Goal: Task Accomplishment & Management: Use online tool/utility

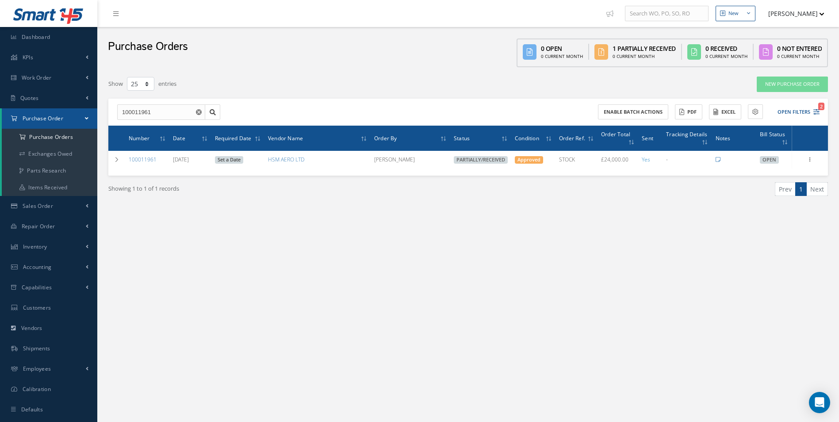
select select "25"
click at [61, 79] on link "Work Order" at bounding box center [48, 78] width 97 height 20
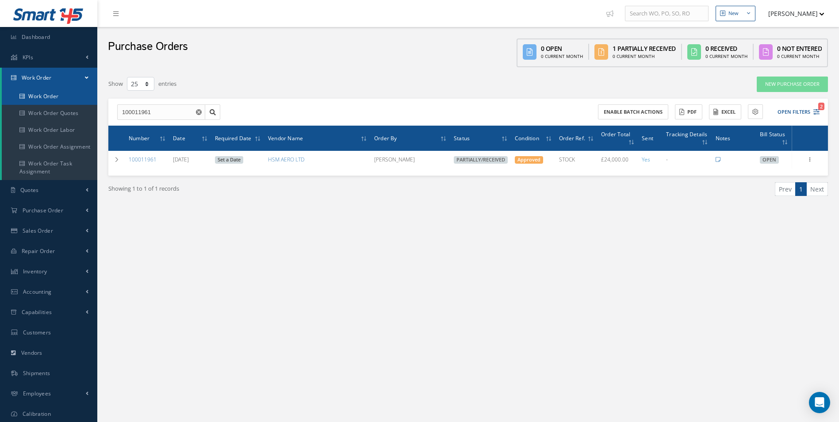
click at [55, 93] on link "Work Order" at bounding box center [50, 96] width 97 height 17
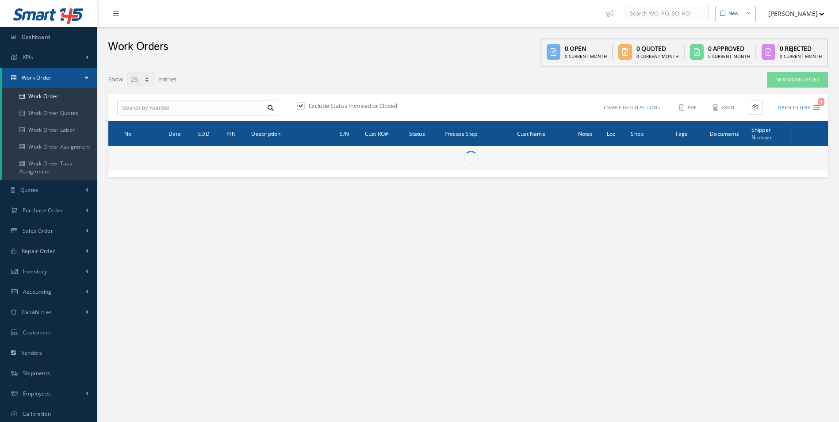
select select "25"
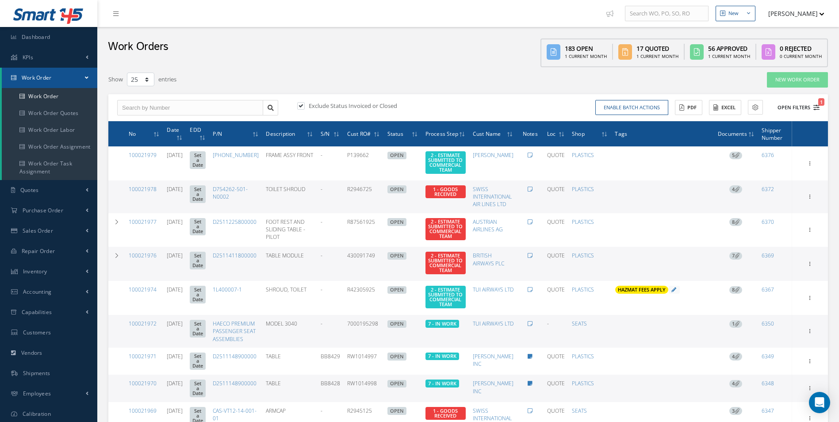
click at [801, 112] on button "Open Filters 1" at bounding box center [794, 107] width 50 height 15
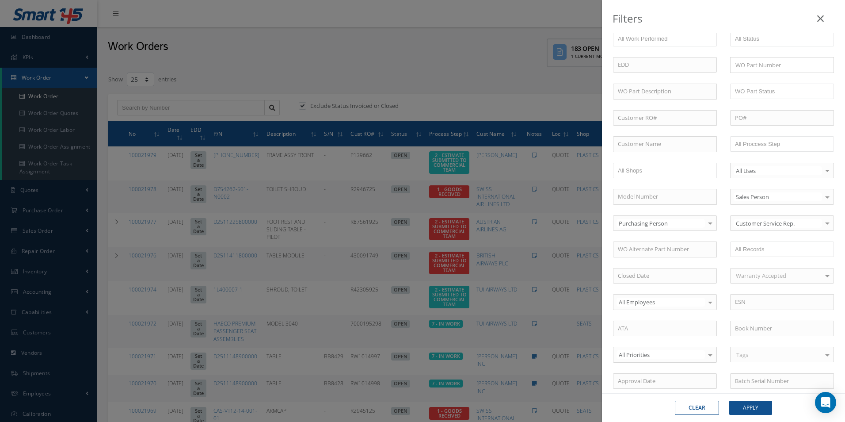
scroll to position [88, 0]
click at [762, 145] on input "text" at bounding box center [763, 143] width 56 height 11
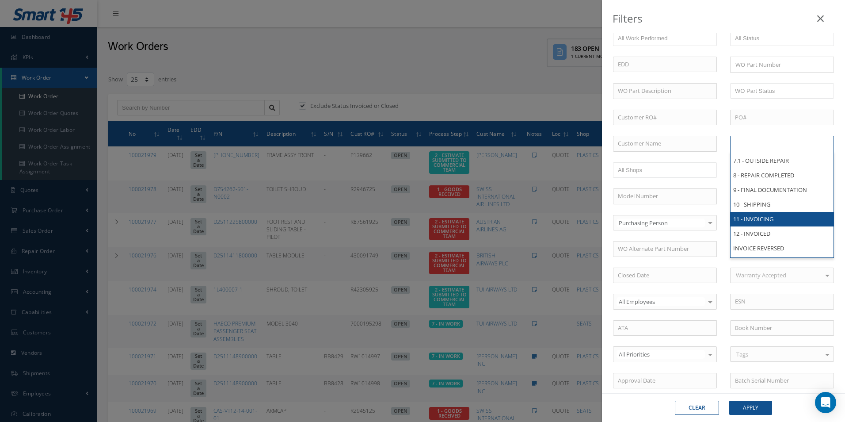
scroll to position [0, 0]
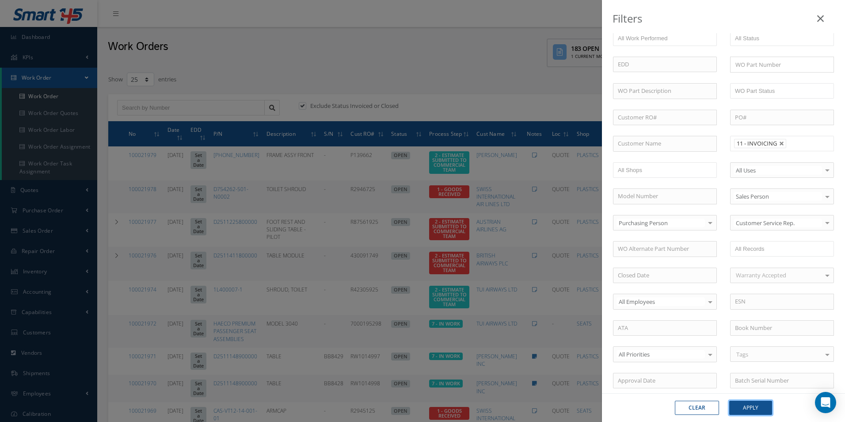
click at [753, 405] on button "Apply" at bounding box center [750, 408] width 43 height 14
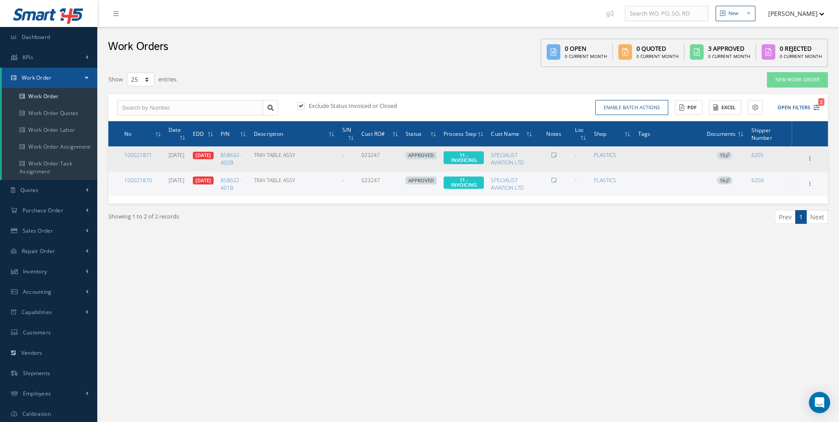
click at [726, 155] on icon at bounding box center [727, 155] width 5 height 5
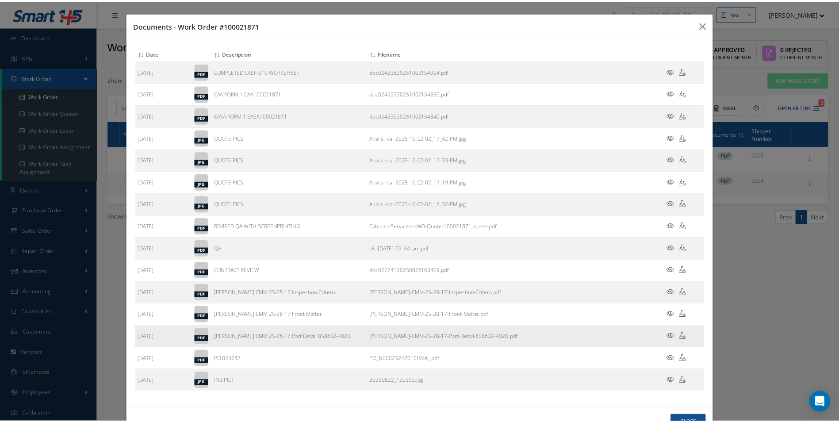
scroll to position [29, 0]
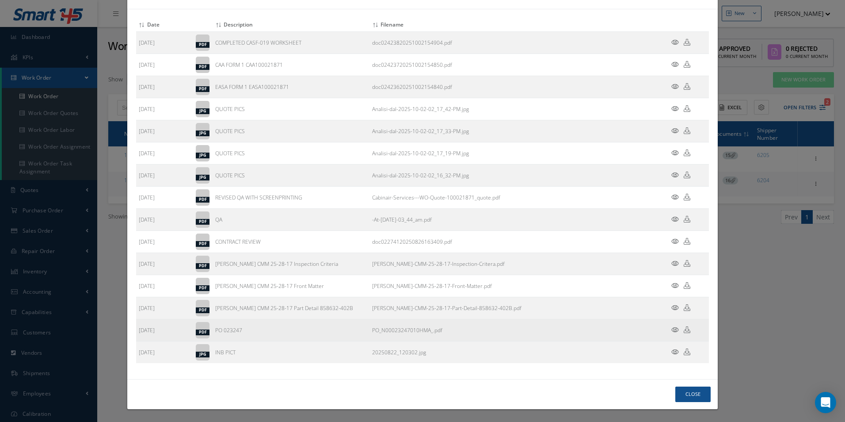
click at [684, 327] on icon at bounding box center [687, 329] width 7 height 7
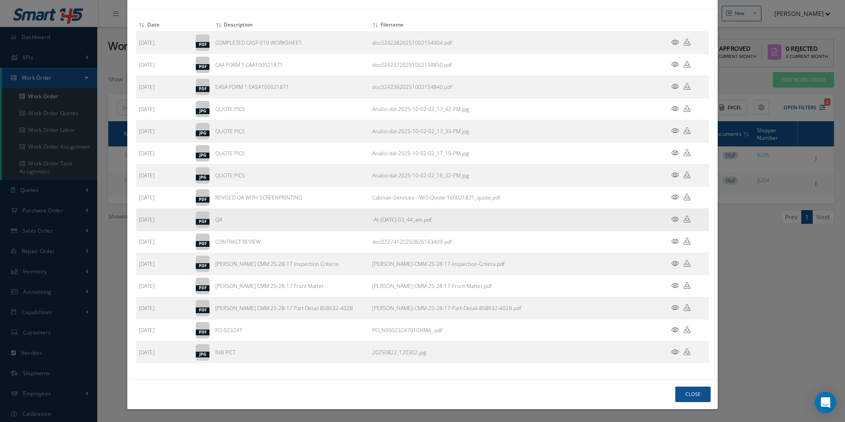
click at [558, 217] on td "-At-August-27th-2025-03_44_am.pdf" at bounding box center [513, 220] width 286 height 22
click at [684, 219] on icon at bounding box center [687, 219] width 7 height 7
click at [690, 398] on button "Close" at bounding box center [692, 393] width 35 height 15
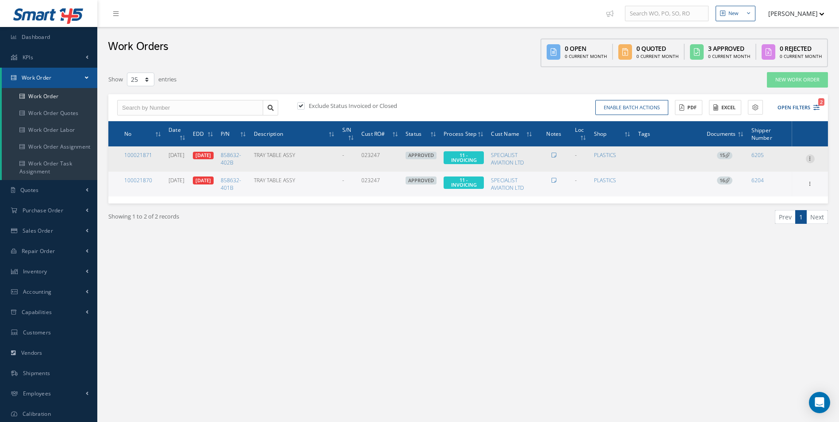
click at [808, 161] on icon at bounding box center [809, 157] width 9 height 7
click at [772, 192] on link "Invoicing" at bounding box center [769, 187] width 70 height 11
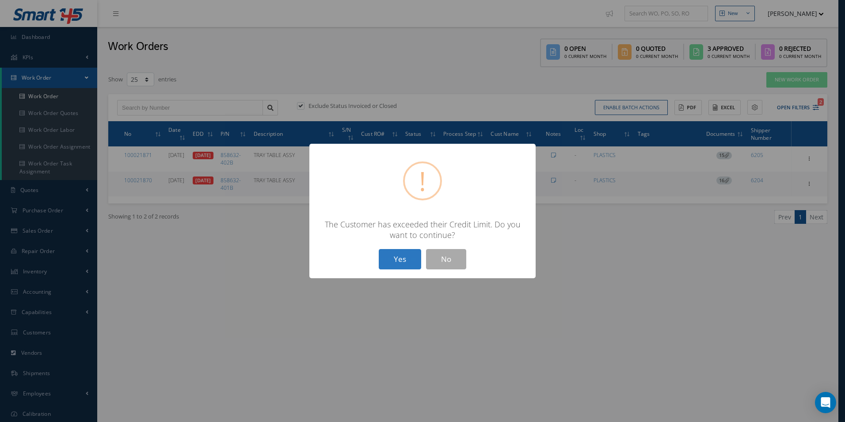
click at [396, 256] on button "Yes" at bounding box center [400, 259] width 42 height 21
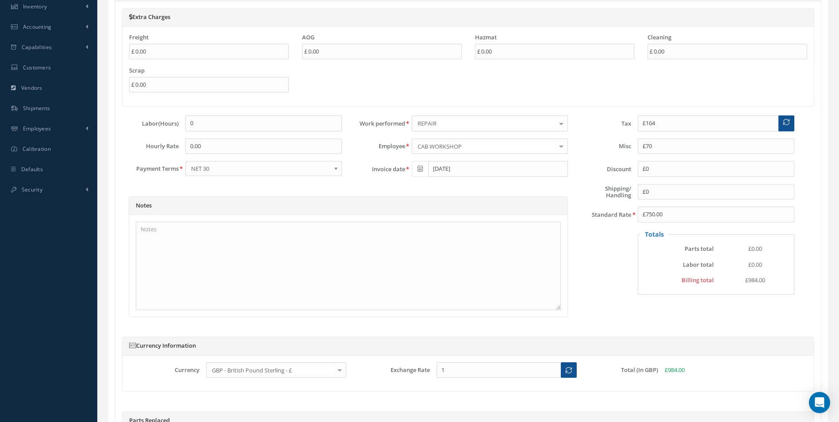
scroll to position [221, 0]
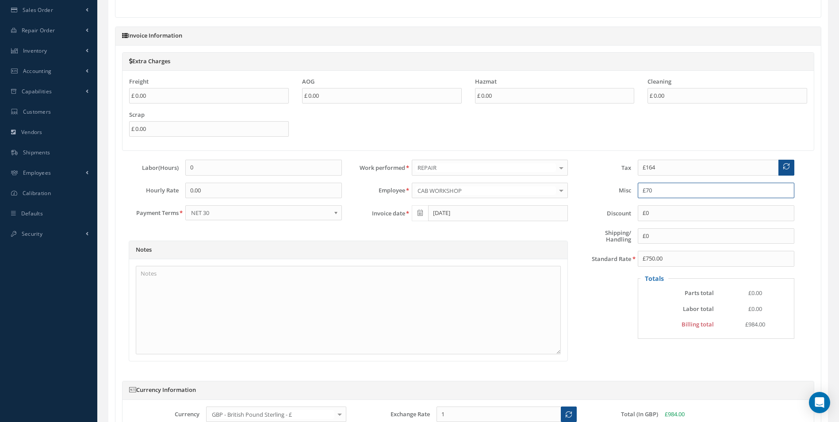
click at [668, 198] on input "£70" at bounding box center [715, 191] width 156 height 16
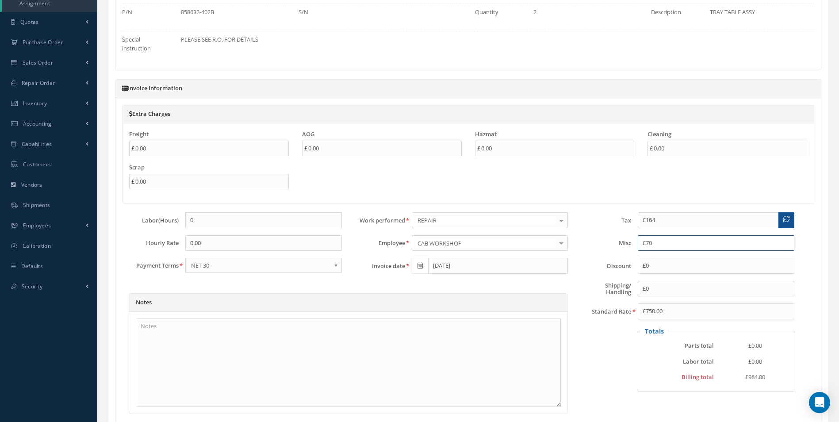
scroll to position [221, 0]
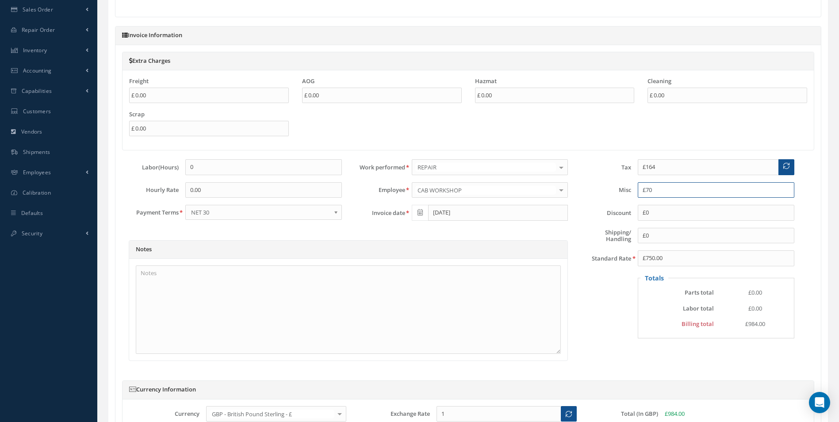
drag, startPoint x: 660, startPoint y: 199, endPoint x: 544, endPoint y: 200, distance: 115.4
click at [545, 200] on div "Labor(Hours) 0 Hourly Rate 0.00 Payment Terms PREPAID COD NET 30 NET 45 NET 60 …" at bounding box center [461, 193] width 692 height 69
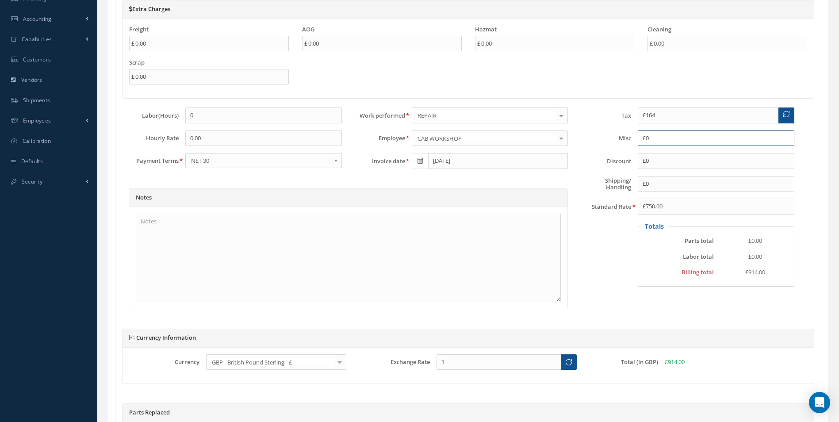
scroll to position [354, 0]
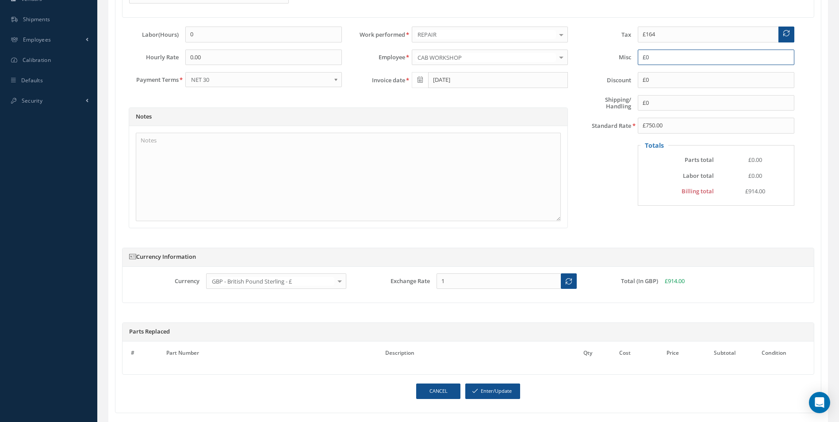
type input "£0"
click at [435, 397] on link "Cancel" at bounding box center [438, 390] width 44 height 15
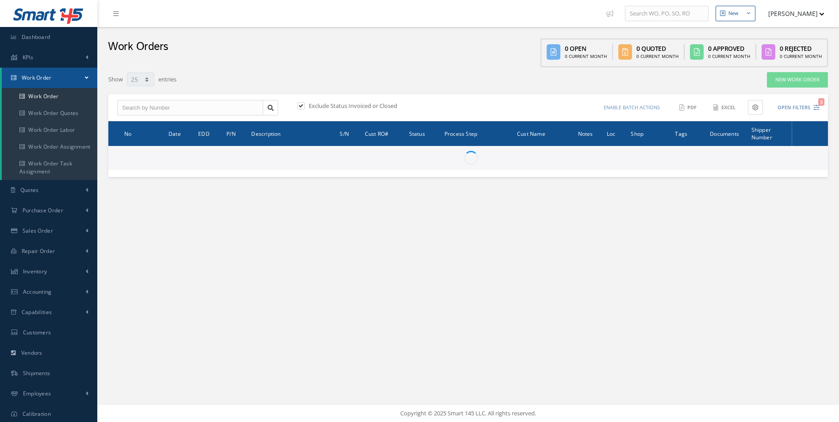
select select "25"
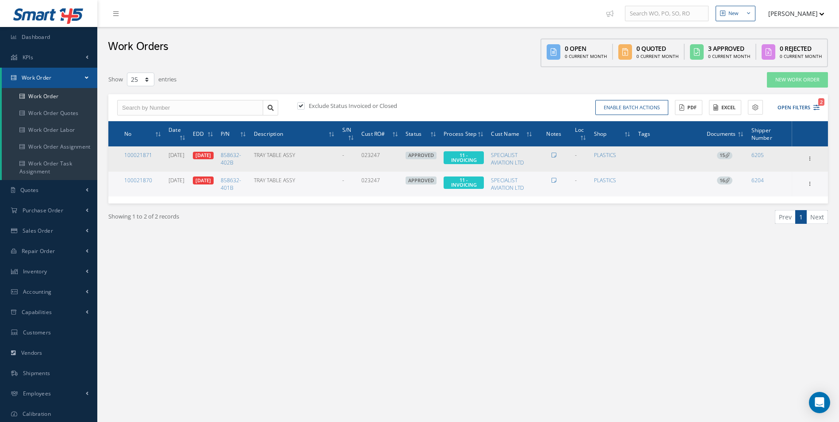
click at [725, 157] on icon at bounding box center [727, 155] width 5 height 5
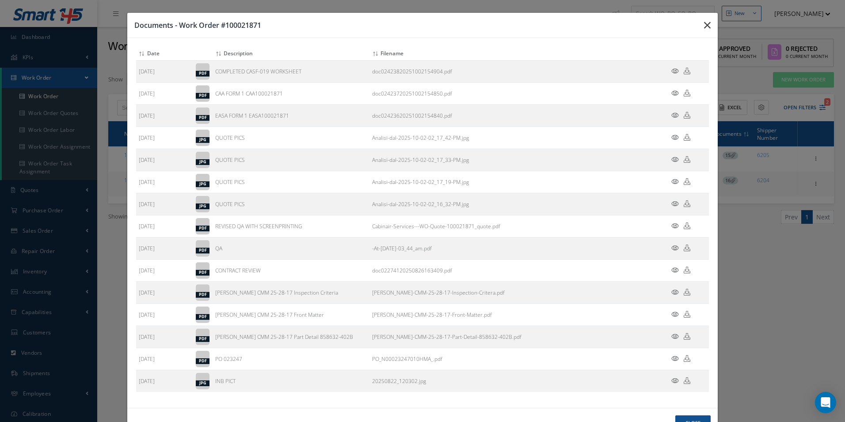
click at [704, 25] on icon "button" at bounding box center [707, 25] width 7 height 11
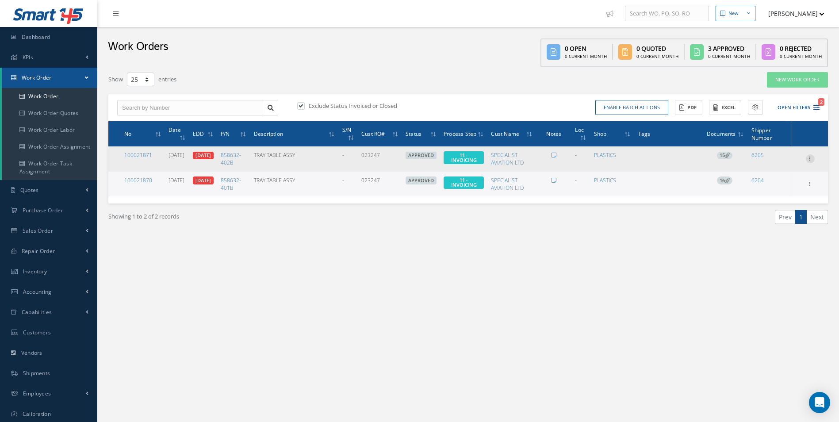
click at [812, 161] on icon at bounding box center [809, 157] width 9 height 7
click at [770, 192] on link "Invoicing" at bounding box center [769, 187] width 70 height 11
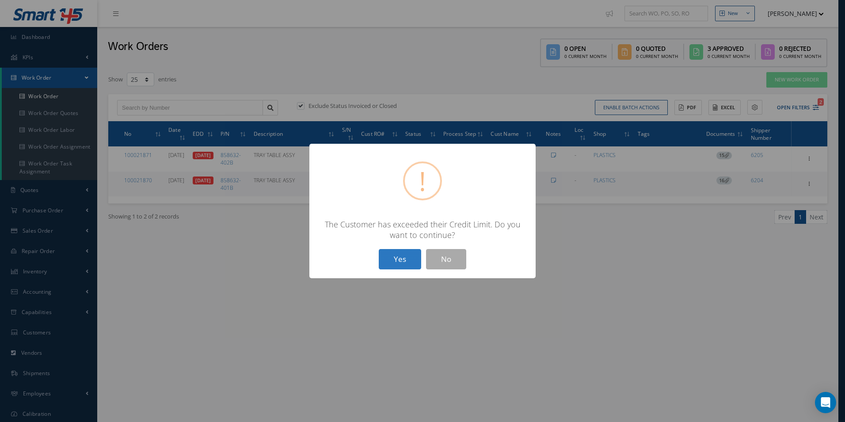
click at [397, 263] on button "Yes" at bounding box center [400, 259] width 42 height 21
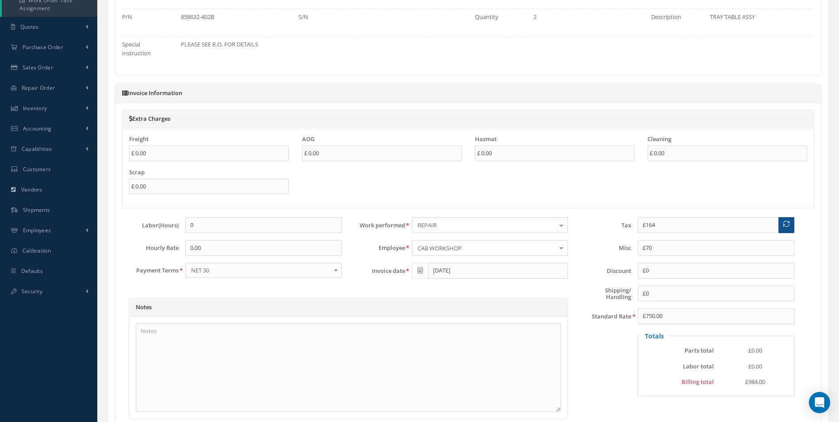
scroll to position [177, 0]
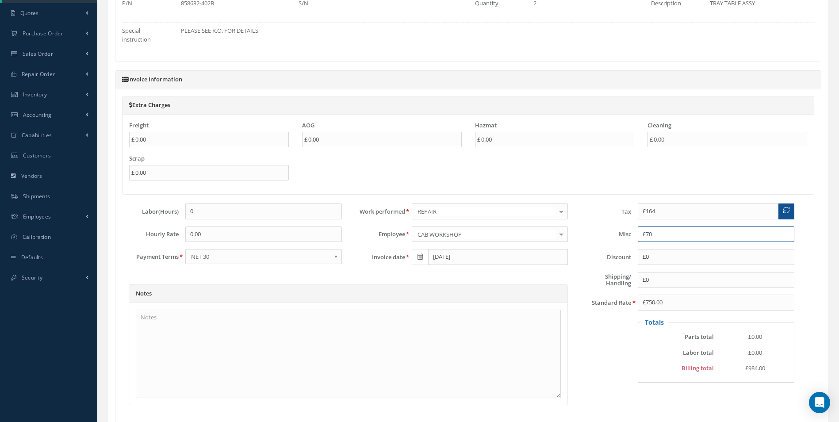
drag, startPoint x: 614, startPoint y: 247, endPoint x: 609, endPoint y: 246, distance: 5.3
click at [611, 242] on div "Misc £70" at bounding box center [687, 234] width 226 height 16
type input "£0"
click at [786, 213] on icon at bounding box center [786, 210] width 6 height 6
click at [785, 213] on icon at bounding box center [786, 210] width 6 height 6
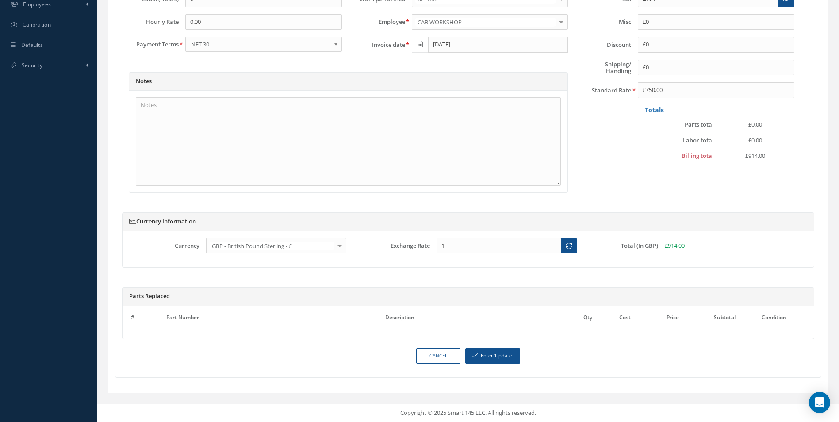
scroll to position [353, 0]
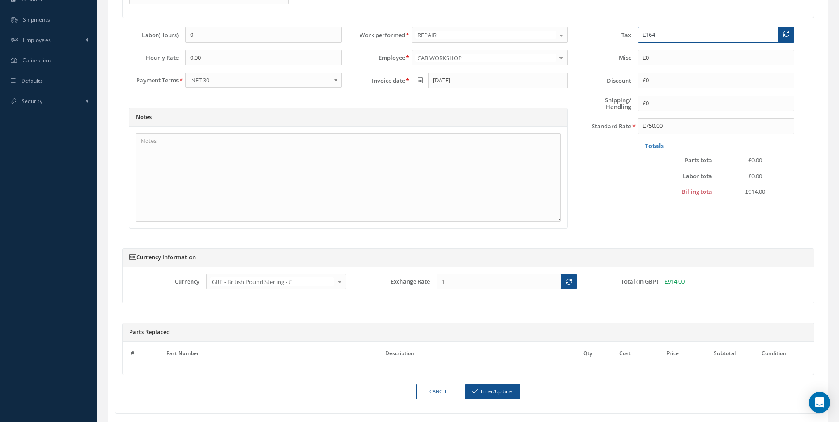
click at [664, 43] on input "£164" at bounding box center [707, 35] width 141 height 16
drag, startPoint x: 668, startPoint y: 44, endPoint x: 604, endPoint y: 49, distance: 63.8
click at [608, 43] on div "Tax £164" at bounding box center [687, 35] width 226 height 16
type input "£150"
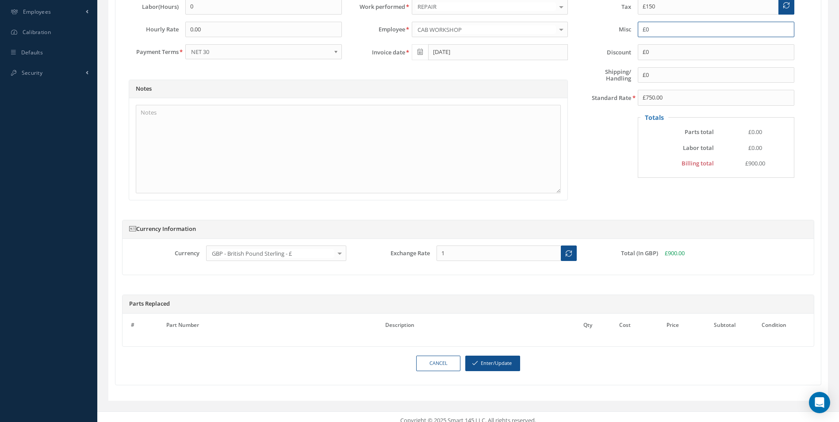
scroll to position [397, 0]
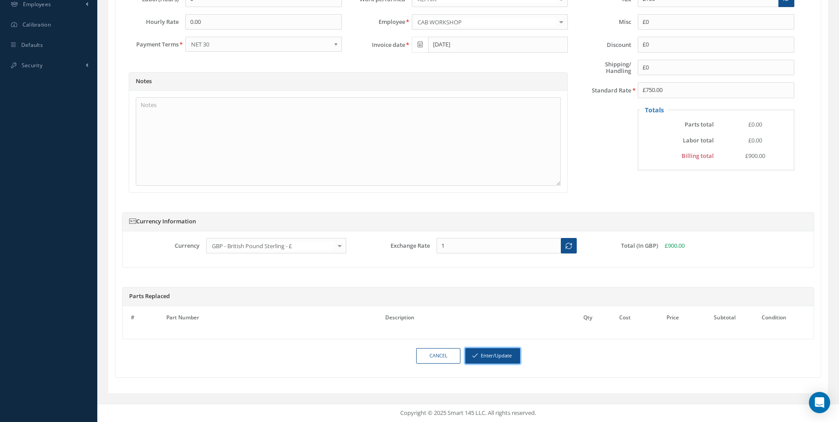
click at [506, 353] on button "Enter/Update" at bounding box center [492, 355] width 55 height 15
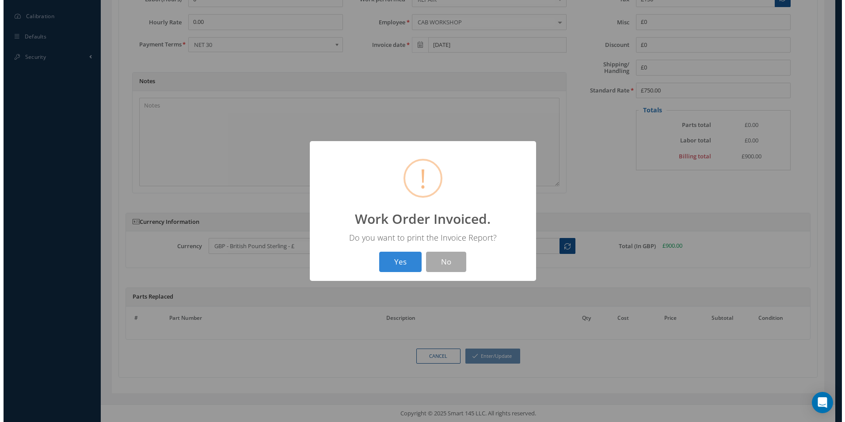
scroll to position [389, 0]
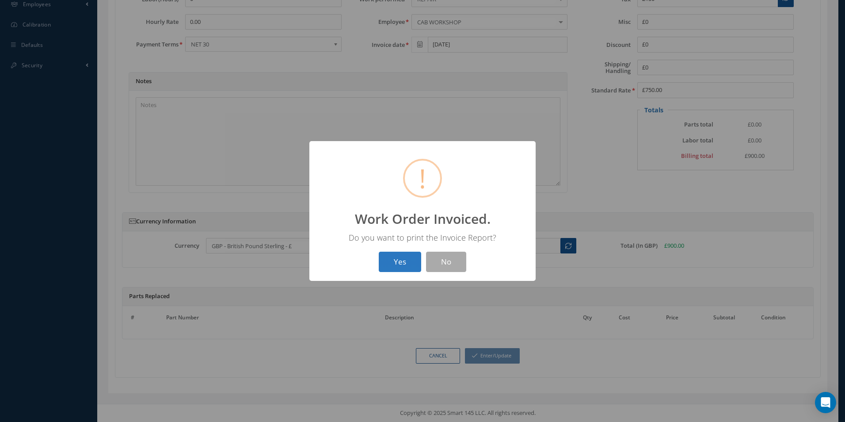
click at [394, 263] on button "Yes" at bounding box center [400, 262] width 42 height 21
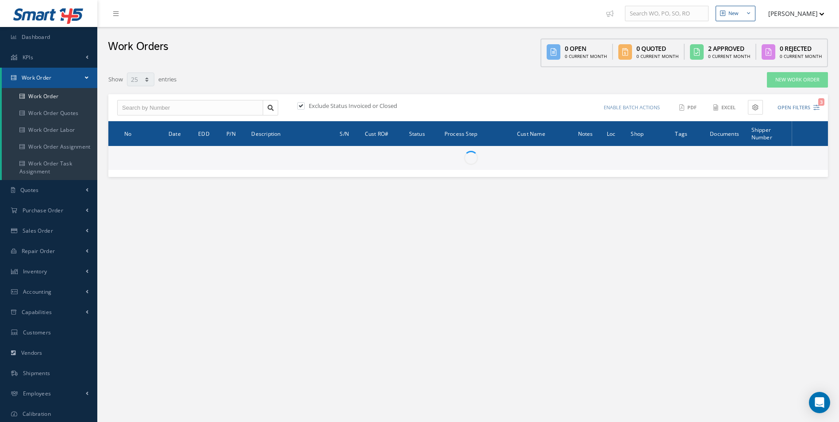
select select "25"
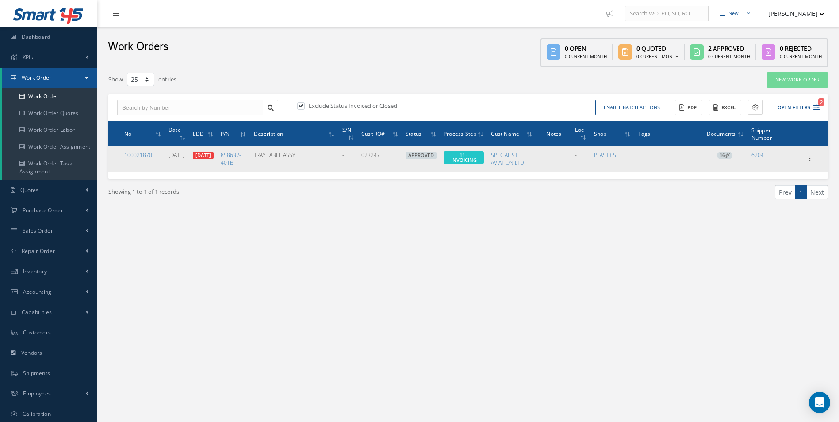
click at [726, 155] on icon at bounding box center [727, 155] width 5 height 5
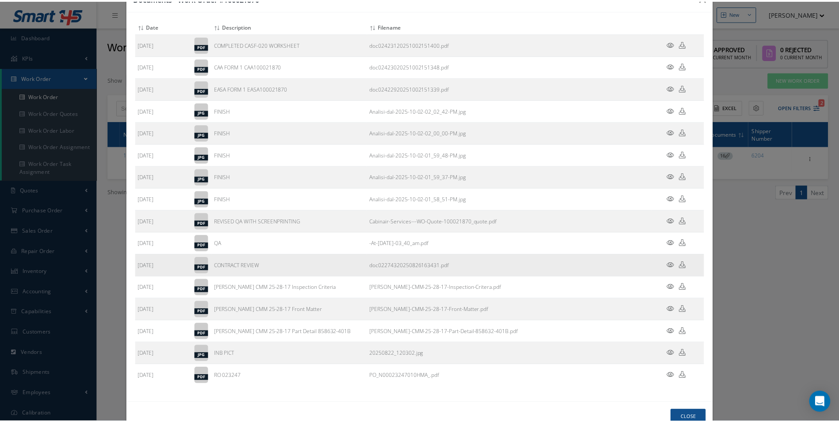
scroll to position [51, 0]
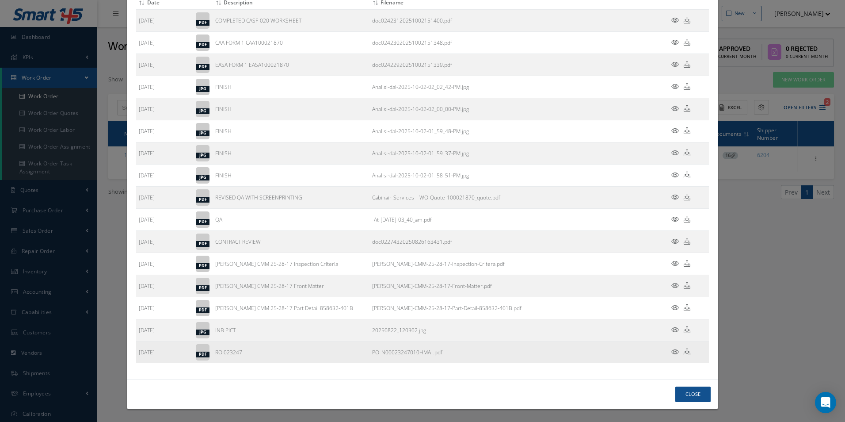
click at [684, 350] on icon at bounding box center [687, 351] width 7 height 7
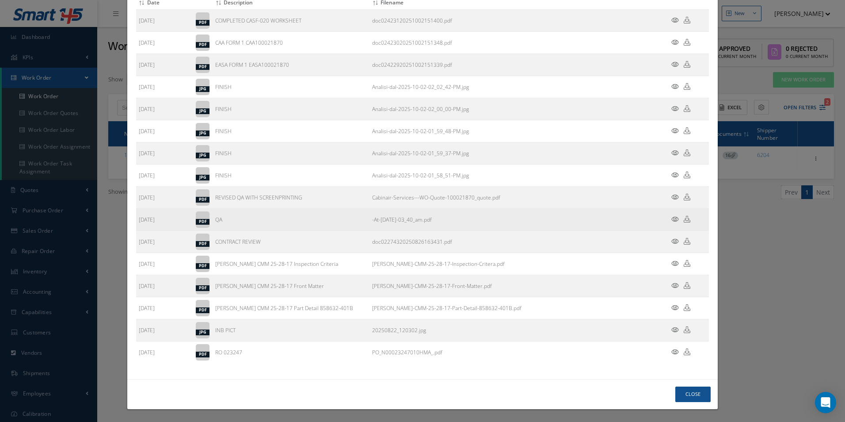
click at [471, 217] on td "-At-August-27th-2025-03_40_am.pdf" at bounding box center [513, 220] width 286 height 22
click at [685, 221] on td at bounding box center [682, 220] width 53 height 22
click at [684, 218] on icon at bounding box center [687, 219] width 7 height 7
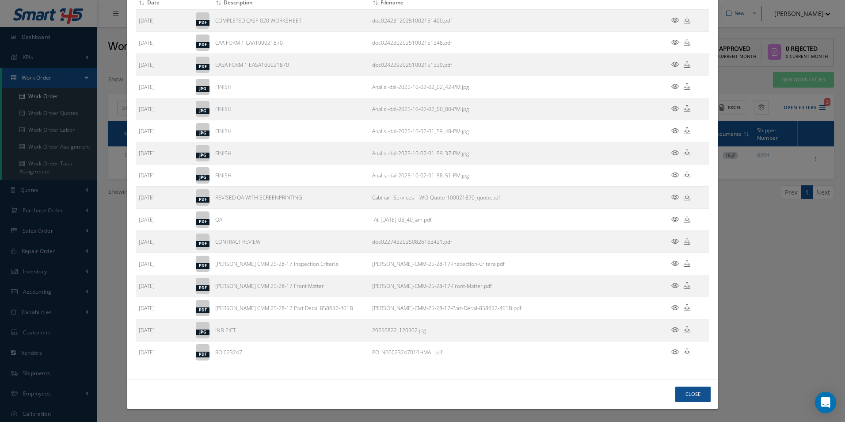
drag, startPoint x: 783, startPoint y: 312, endPoint x: 798, endPoint y: 227, distance: 86.2
click at [781, 303] on div "Documents - Work Order #100021870 Attach File(s) Click inside this area or drag…" at bounding box center [422, 211] width 845 height 422
click at [699, 391] on button "Close" at bounding box center [692, 393] width 35 height 15
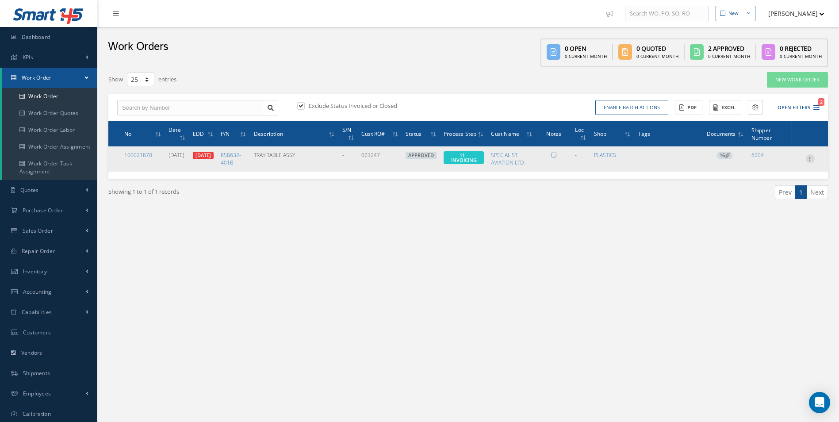
click at [811, 161] on icon at bounding box center [809, 157] width 9 height 7
click at [769, 190] on link "Invoicing" at bounding box center [769, 187] width 70 height 11
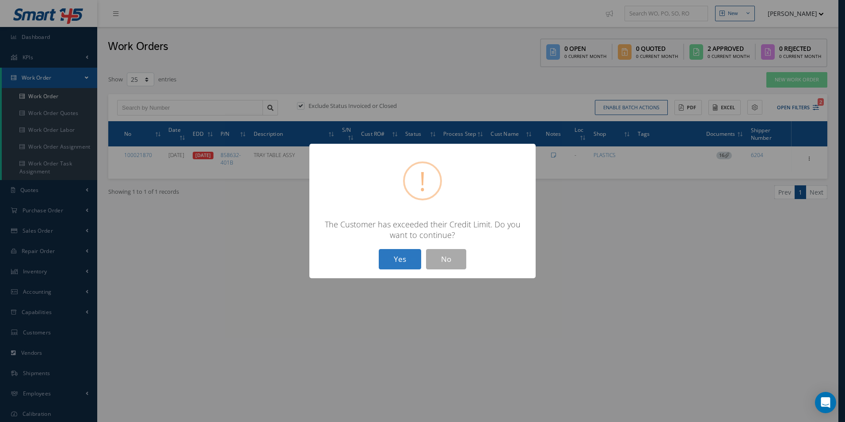
click at [403, 255] on button "Yes" at bounding box center [400, 259] width 42 height 21
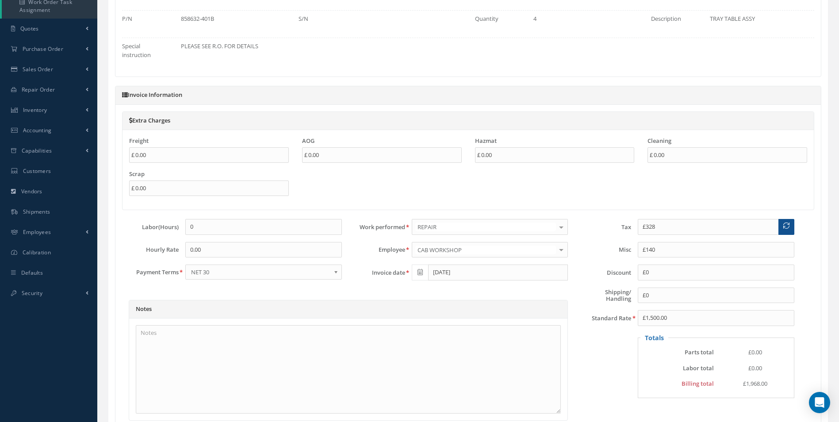
scroll to position [177, 0]
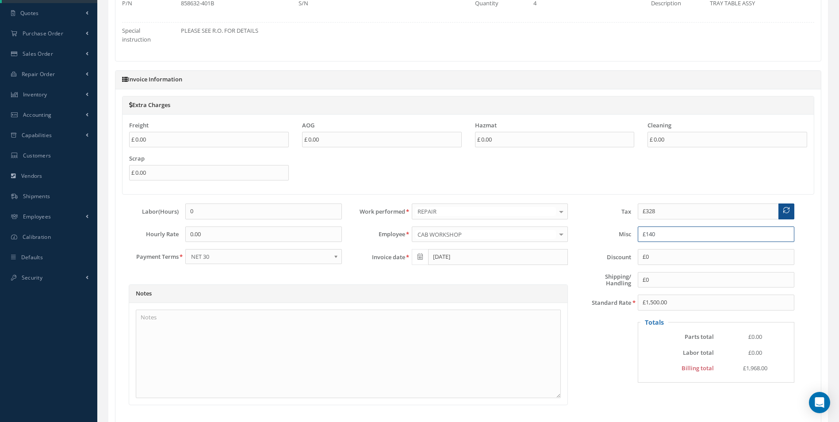
drag, startPoint x: 665, startPoint y: 241, endPoint x: 612, endPoint y: 243, distance: 53.5
click at [613, 242] on div "Misc £140" at bounding box center [687, 234] width 226 height 16
type input "£0"
click at [782, 219] on span at bounding box center [786, 211] width 16 height 16
drag, startPoint x: 666, startPoint y: 217, endPoint x: 619, endPoint y: 218, distance: 46.9
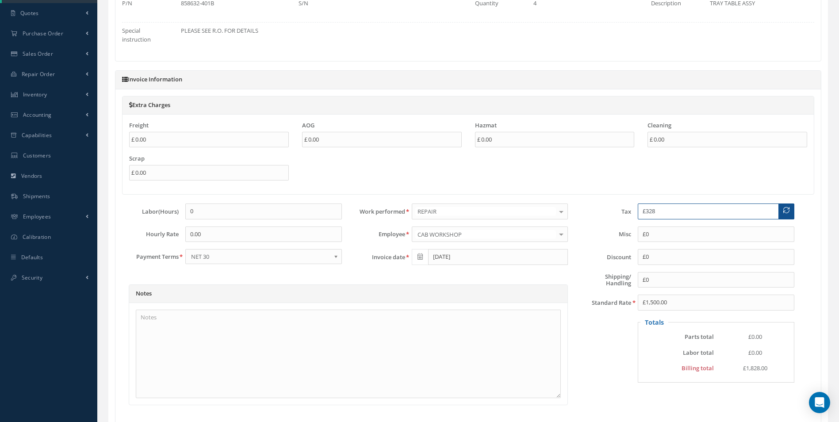
click at [619, 218] on div "Tax £328" at bounding box center [687, 211] width 226 height 16
type input "£300"
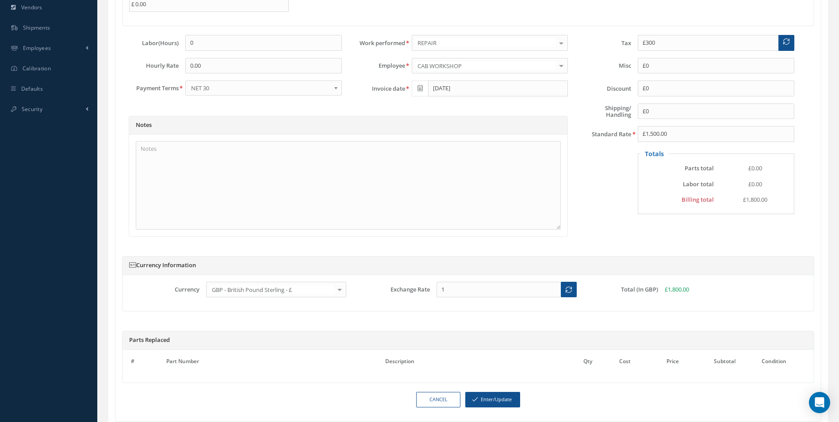
scroll to position [397, 0]
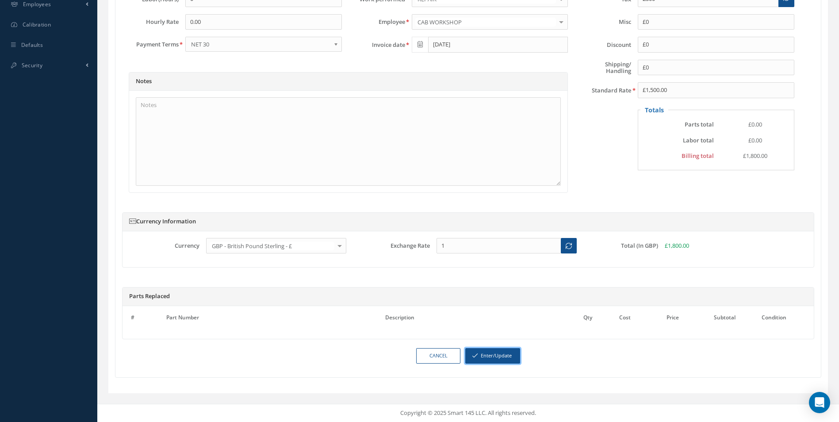
click at [498, 357] on button "Enter/Update" at bounding box center [492, 355] width 55 height 15
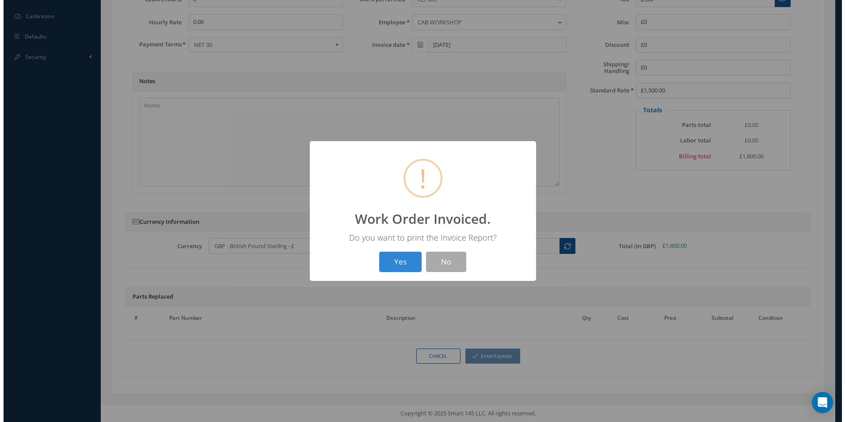
scroll to position [389, 0]
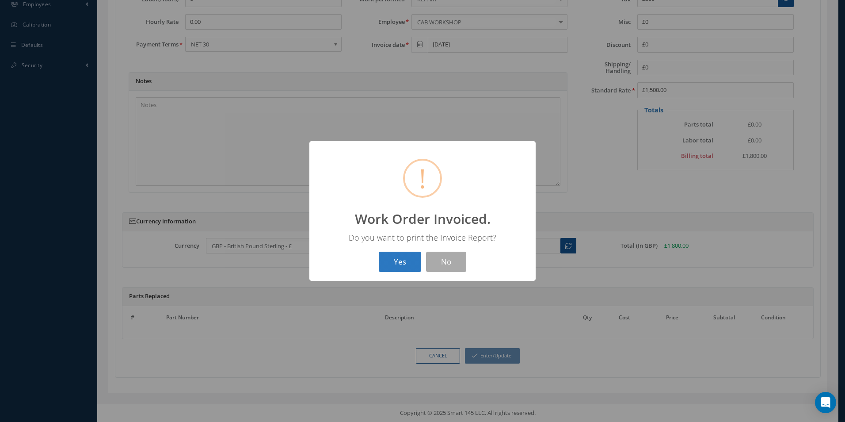
click at [398, 269] on button "Yes" at bounding box center [400, 262] width 42 height 21
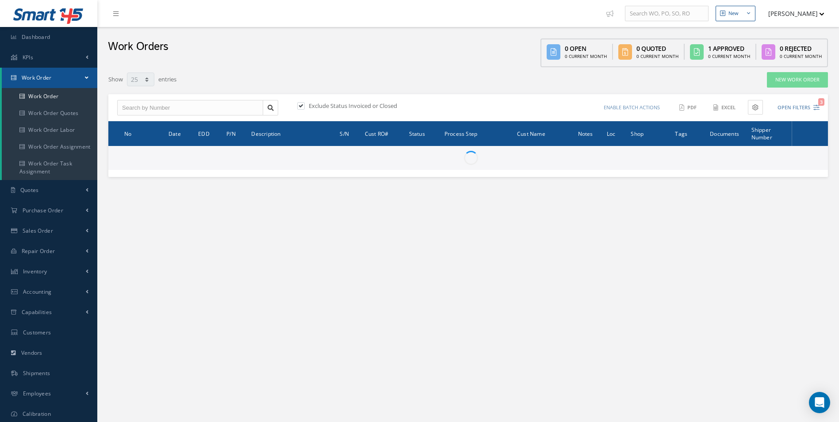
select select "25"
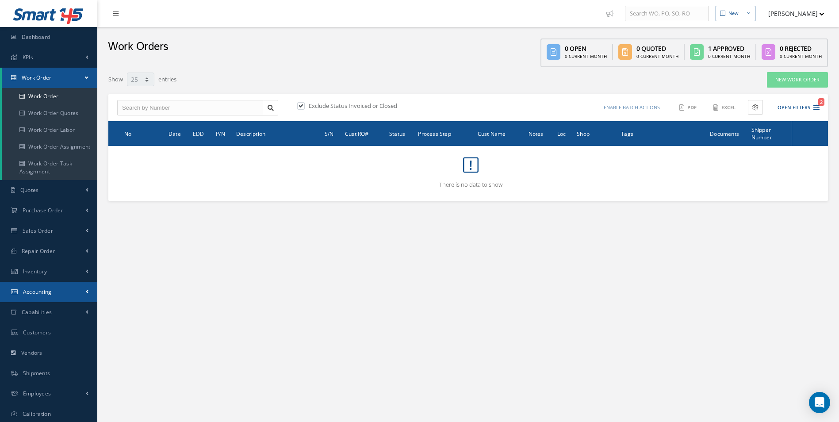
click at [53, 284] on link "Accounting" at bounding box center [48, 292] width 97 height 20
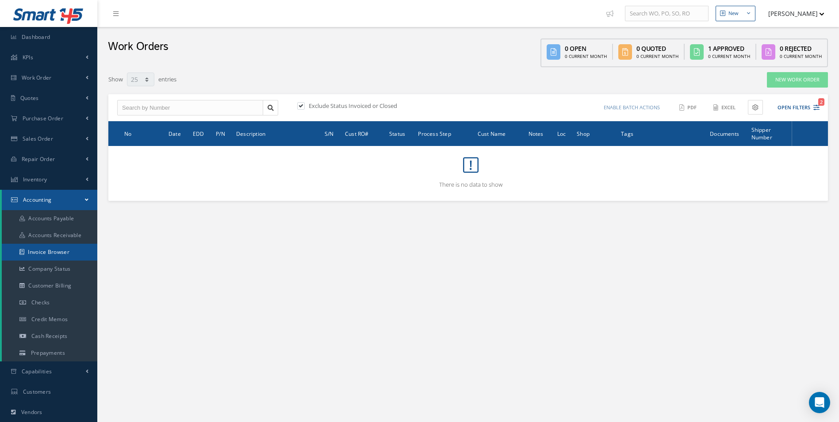
click at [57, 254] on link "Invoice Browser" at bounding box center [49, 252] width 95 height 17
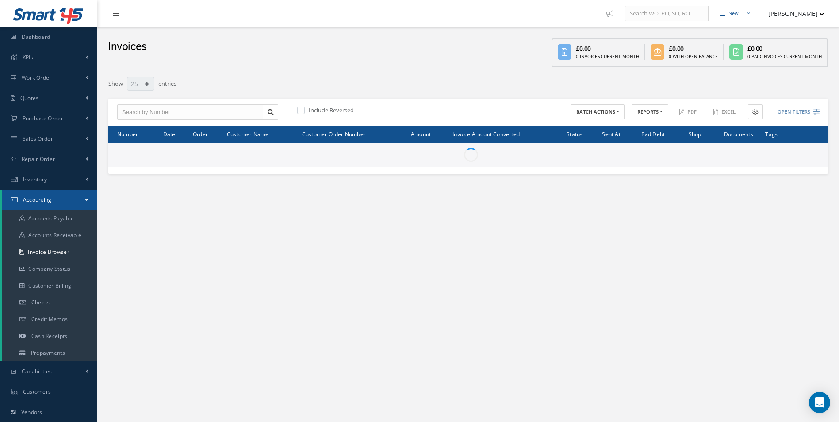
select select "25"
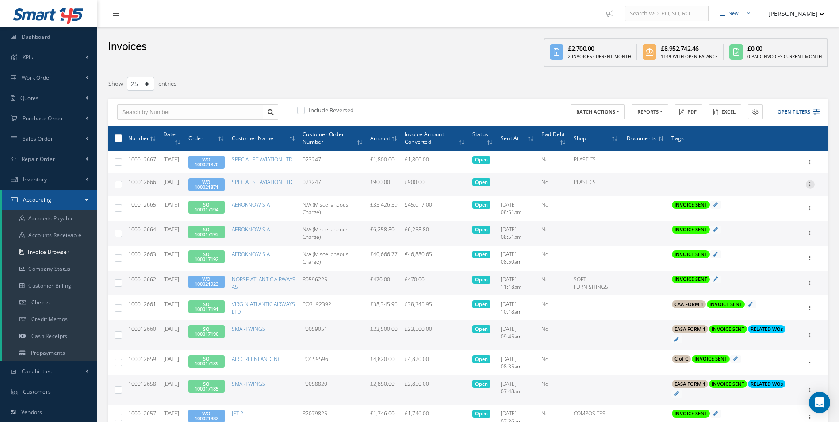
click at [812, 187] on icon at bounding box center [809, 183] width 9 height 7
click at [773, 229] on link "Send By Email" at bounding box center [769, 224] width 70 height 11
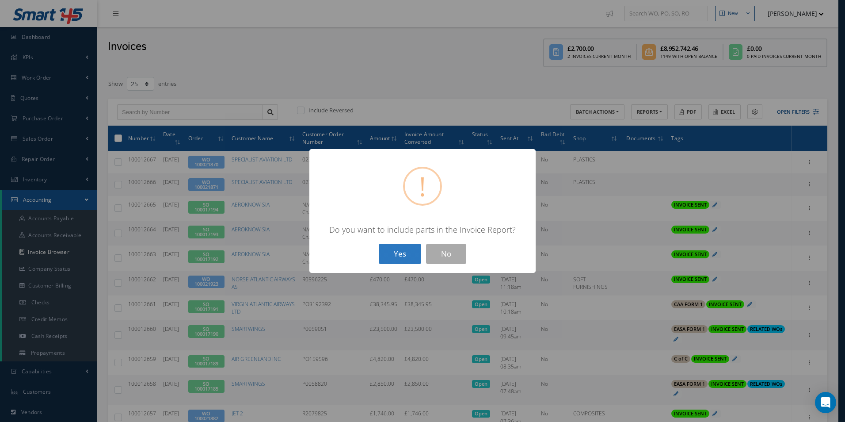
click at [393, 255] on button "Yes" at bounding box center [400, 254] width 42 height 21
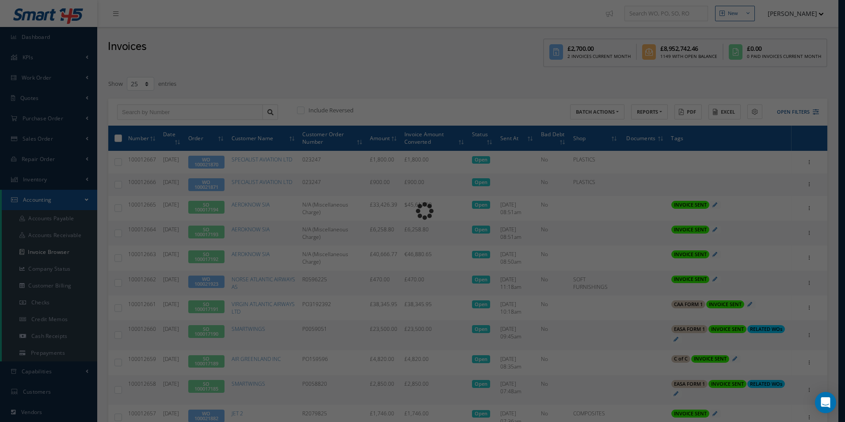
type input "INVOICE - Work Order 100021871 for SPECIALIST AVIATION LTD, PO: 023247"
type textarea "Dear Accounts, Please find the attached invoice for your recent order 023247, W…"
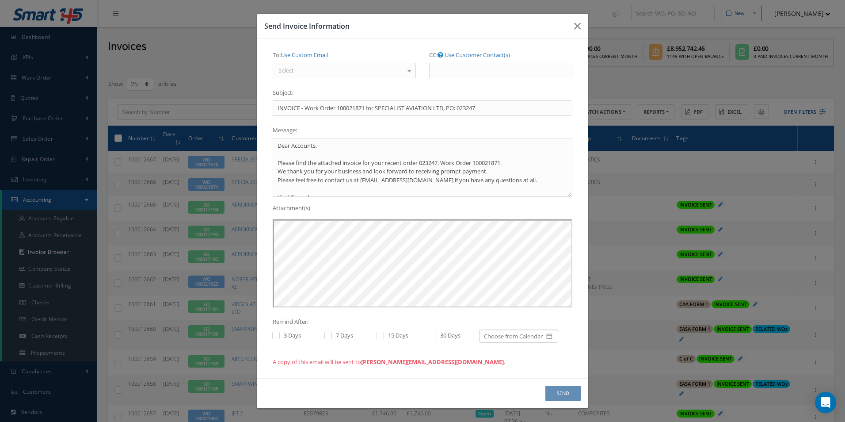
click at [338, 72] on div "Select" at bounding box center [344, 71] width 143 height 16
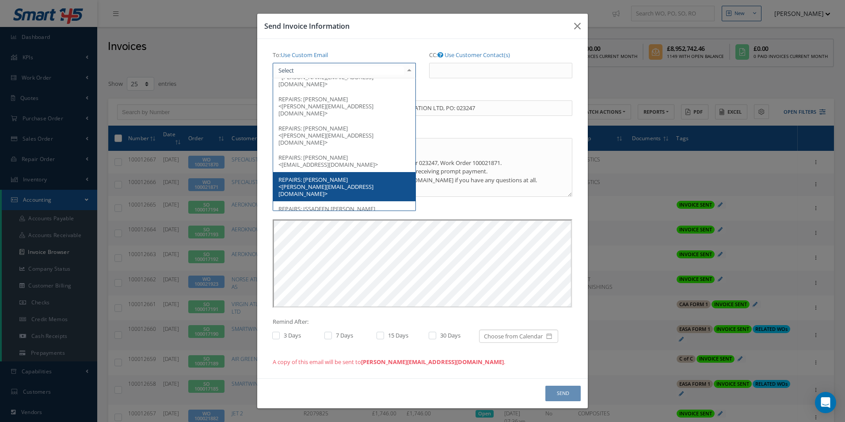
scroll to position [221, 0]
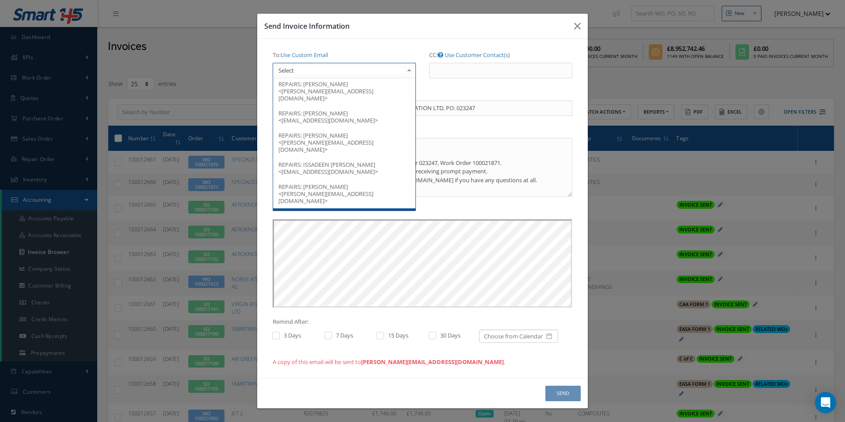
click at [325, 212] on span "KAREN BARTRAM <karen@sagroup.aero>" at bounding box center [325, 223] width 95 height 22
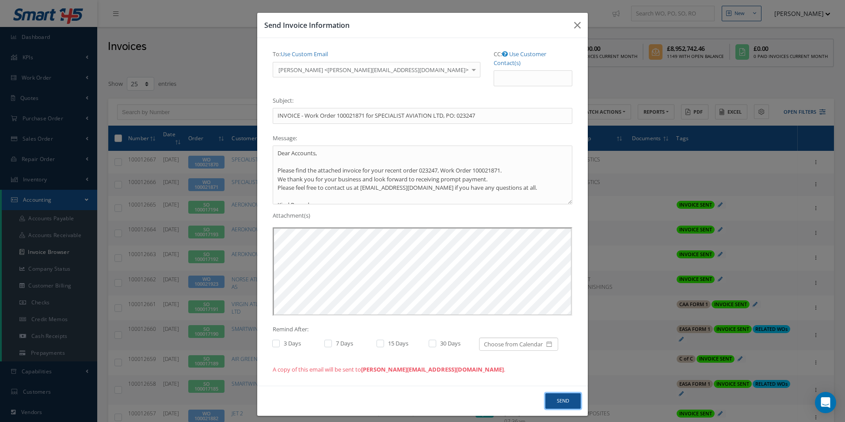
click at [573, 393] on button "Send" at bounding box center [562, 400] width 35 height 15
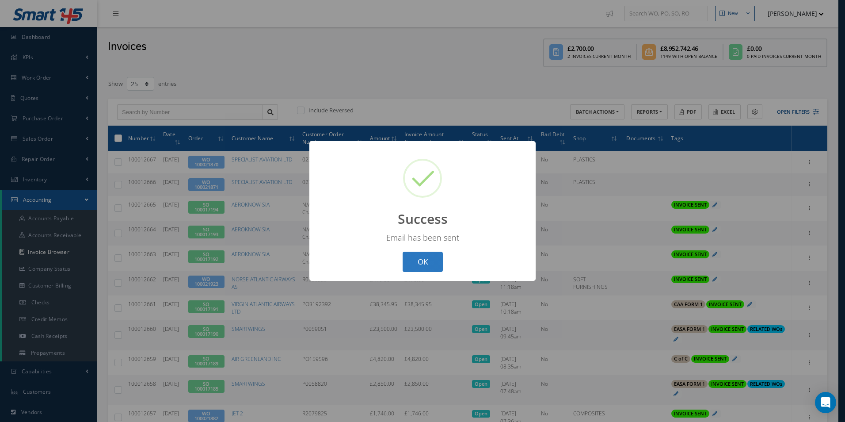
click at [415, 263] on button "OK" at bounding box center [423, 262] width 40 height 21
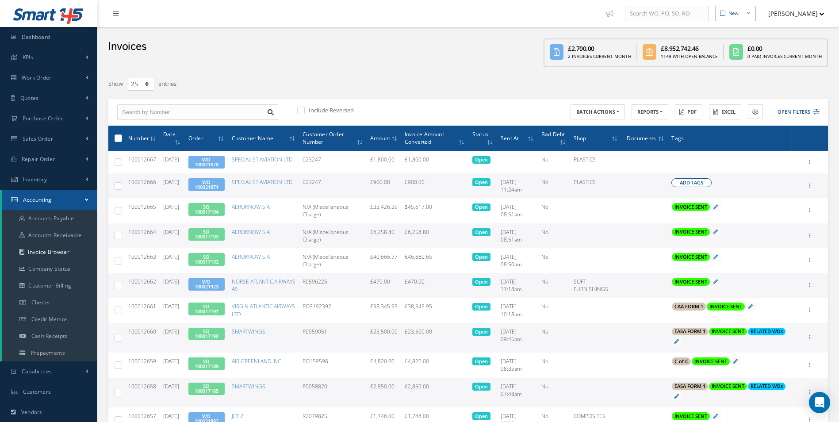
click at [695, 185] on span "Add Tags" at bounding box center [690, 183] width 23 height 8
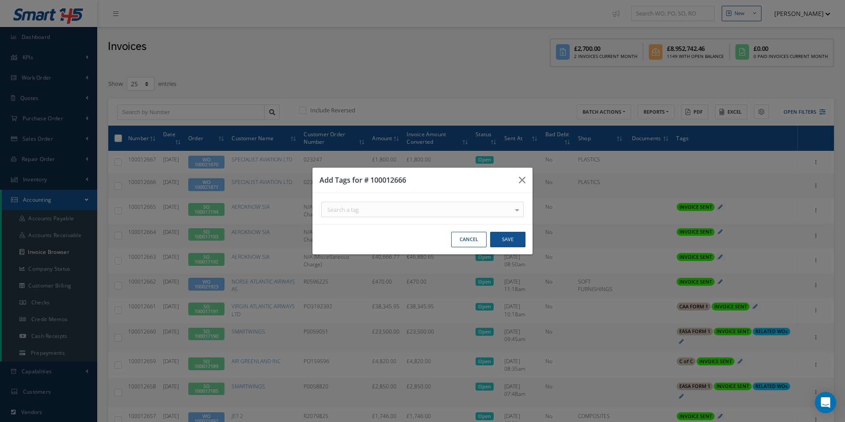
click at [427, 211] on div "Search a tag" at bounding box center [422, 209] width 202 height 15
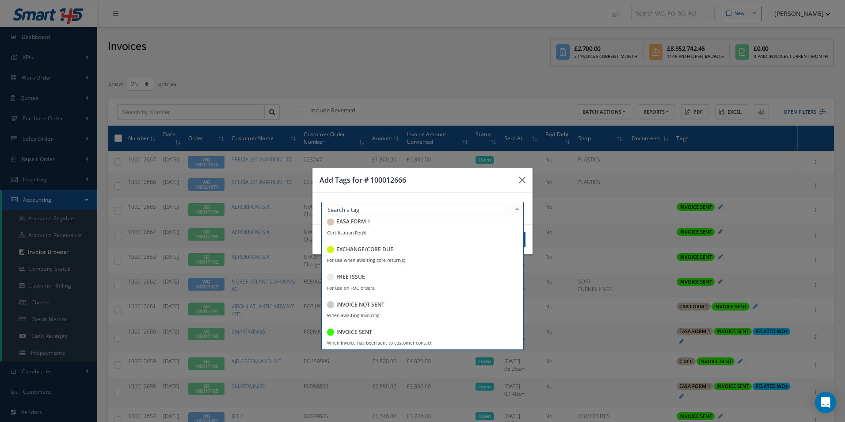
scroll to position [88, 0]
click at [362, 333] on h5 "INVOICE SENT" at bounding box center [354, 331] width 36 height 6
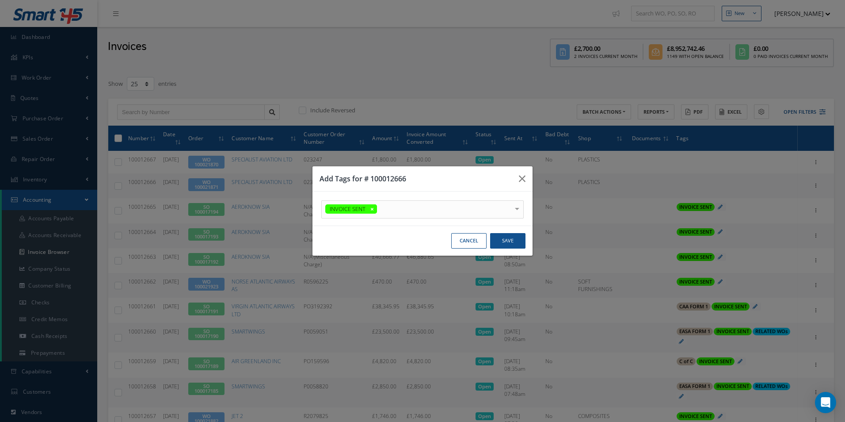
click at [452, 176] on h3 "Add Tags for # 100012666" at bounding box center [416, 178] width 192 height 11
click at [507, 241] on button "Save" at bounding box center [507, 240] width 35 height 15
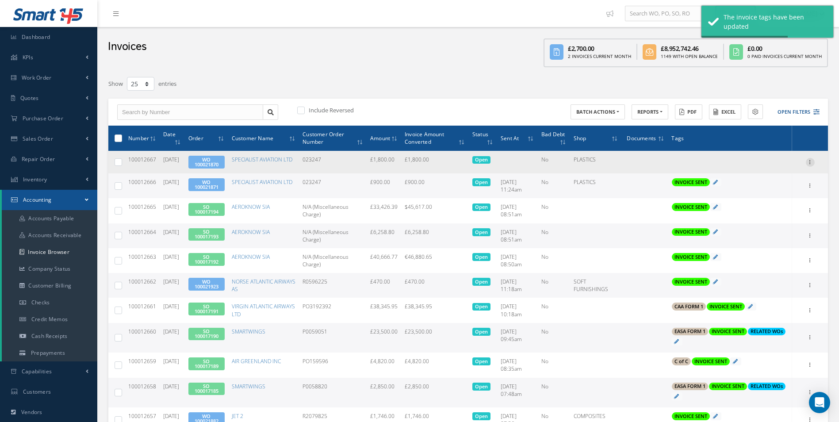
click at [810, 159] on icon at bounding box center [809, 161] width 9 height 7
click at [762, 202] on link "Send By Email" at bounding box center [769, 201] width 70 height 11
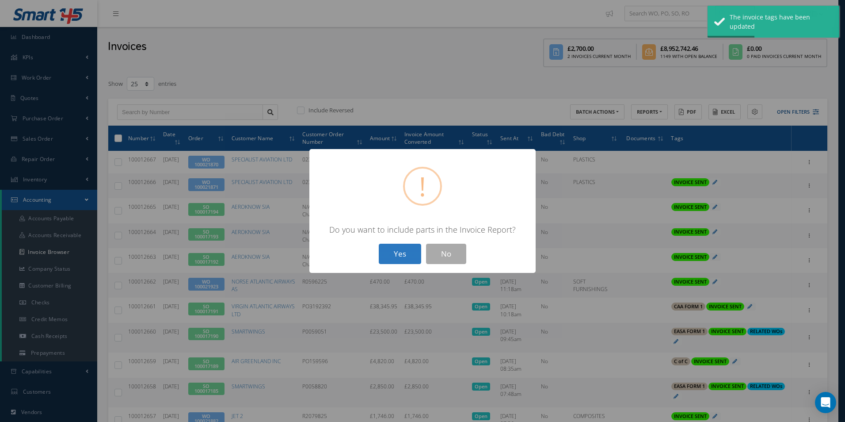
click at [387, 255] on button "Yes" at bounding box center [400, 254] width 42 height 21
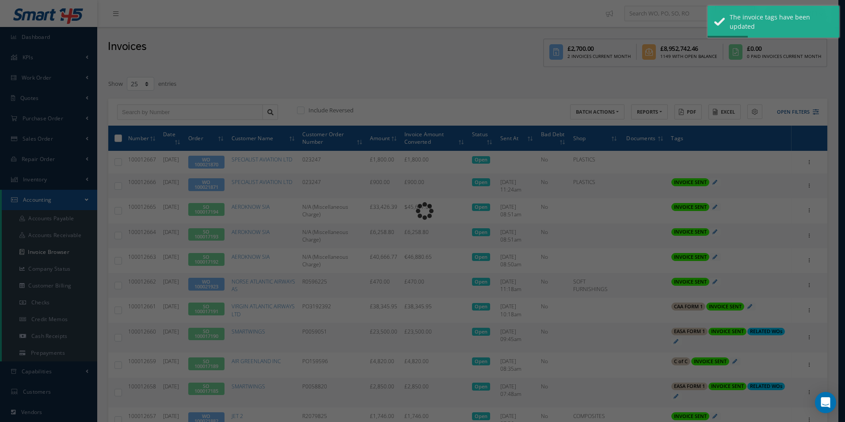
type input "INVOICE - Work Order 100021870 for SPECIALIST AVIATION LTD, PO: 023247"
type textarea "Dear Accounts, Please find the attached invoice for your recent order 023247, W…"
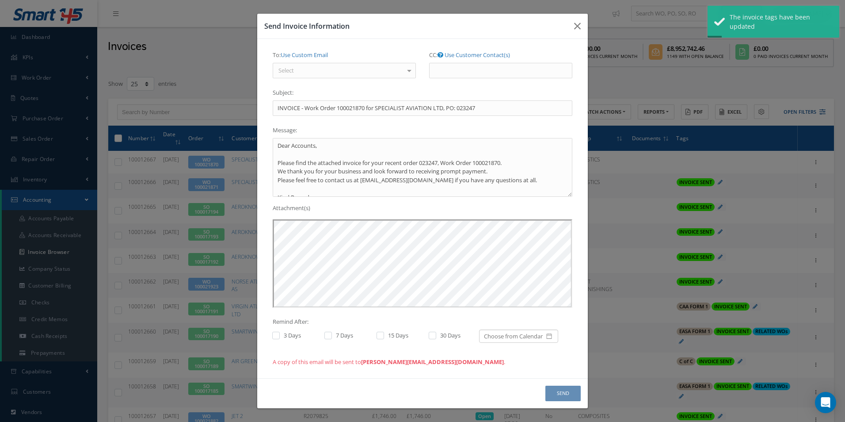
scroll to position [0, 0]
click at [345, 66] on div "Select" at bounding box center [344, 71] width 143 height 16
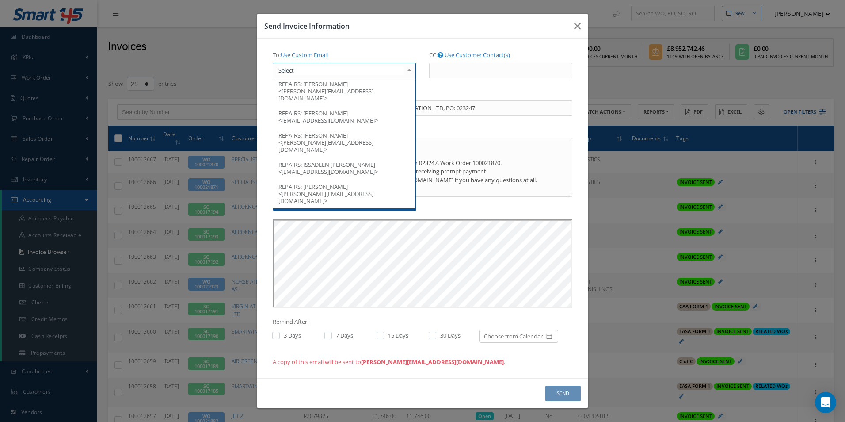
click at [342, 212] on span "KAREN BARTRAM <karen@sagroup.aero>" at bounding box center [325, 223] width 95 height 22
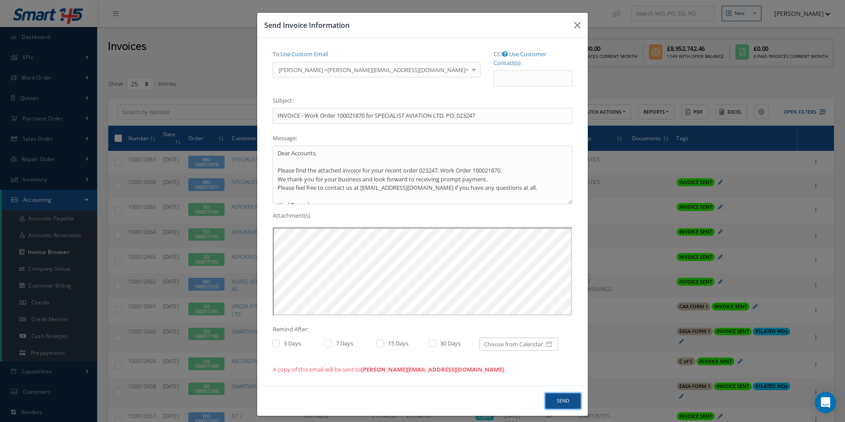
click at [558, 393] on button "Send" at bounding box center [562, 400] width 35 height 15
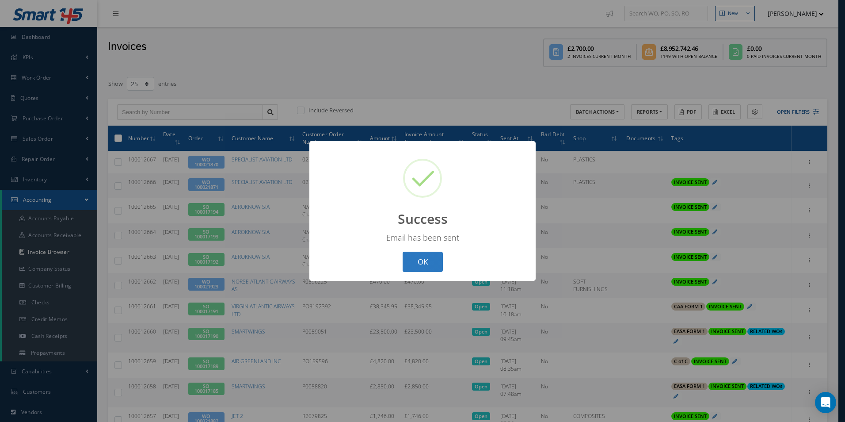
click at [424, 265] on button "OK" at bounding box center [423, 262] width 40 height 21
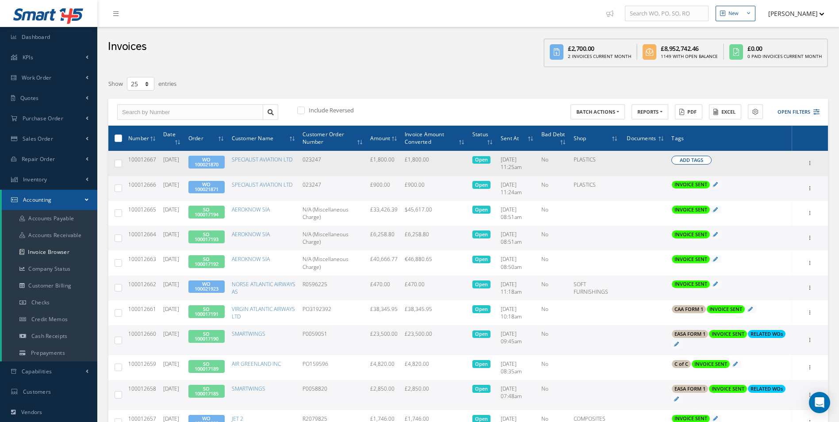
click at [692, 159] on span "Add Tags" at bounding box center [690, 160] width 23 height 8
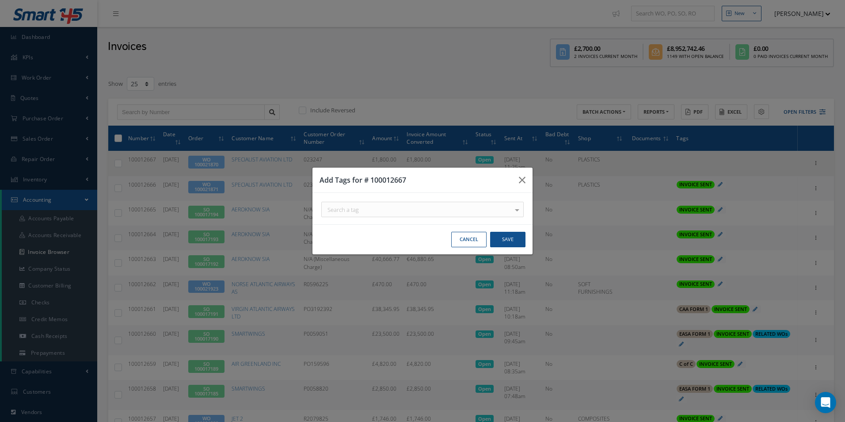
click at [489, 206] on div "Search a tag" at bounding box center [422, 209] width 202 height 15
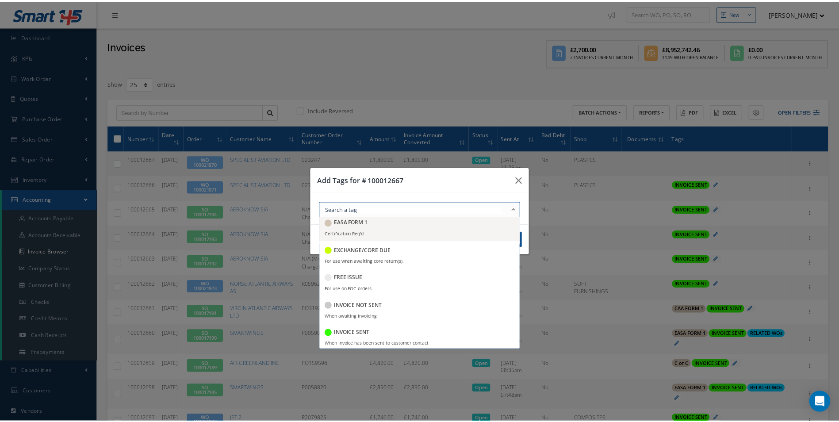
scroll to position [88, 0]
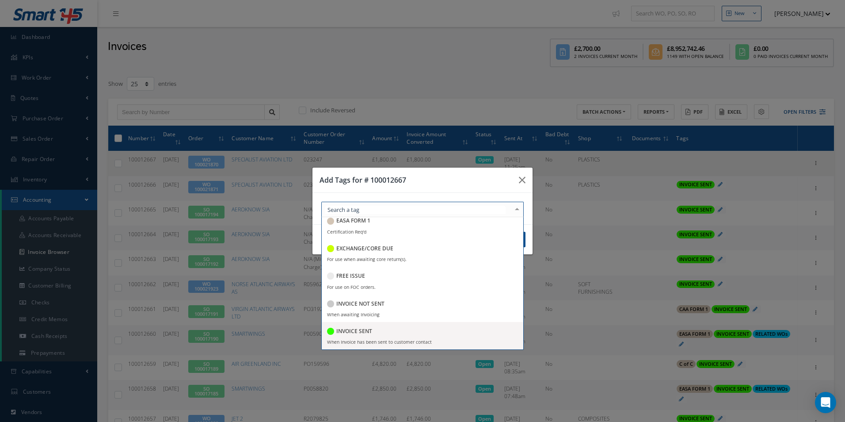
click at [370, 326] on div "INVOICE SENT" at bounding box center [349, 332] width 45 height 12
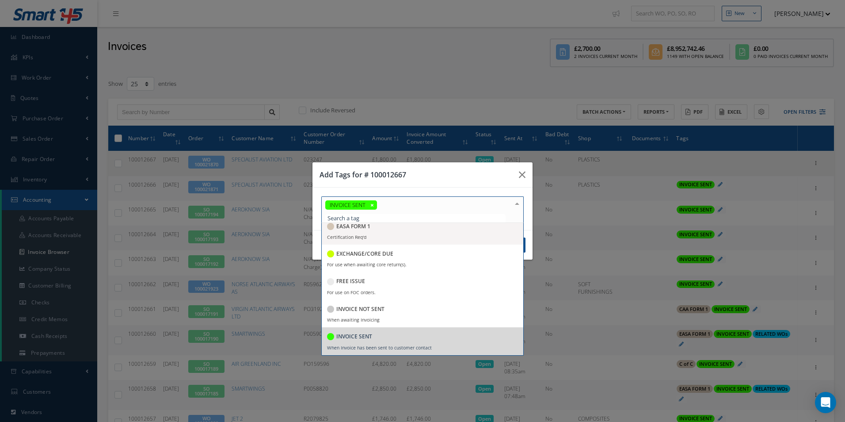
click at [443, 172] on div "Add Tags for # 100012667" at bounding box center [423, 174] width 220 height 25
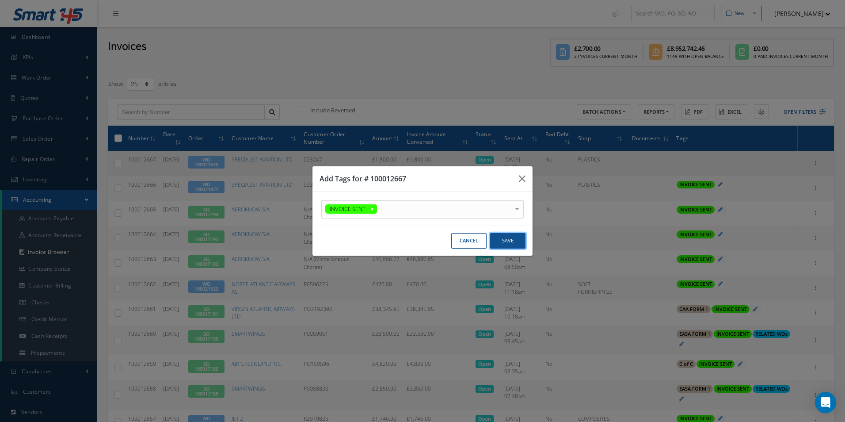
click at [509, 239] on button "Save" at bounding box center [507, 240] width 35 height 15
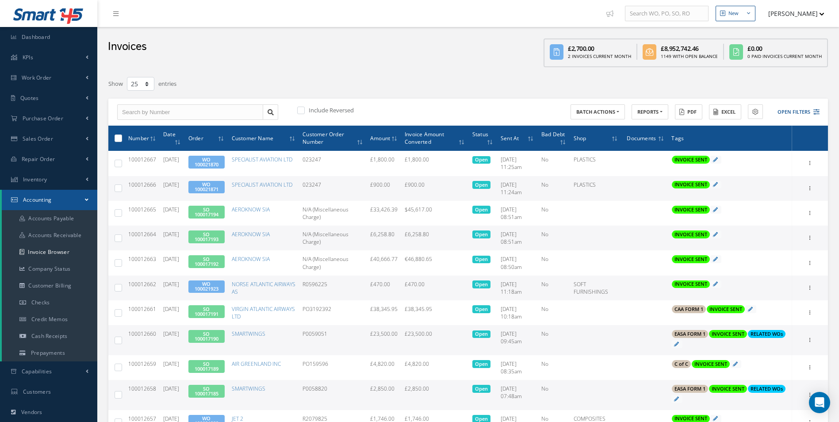
click at [814, 188] on div "Print Mark as Bad Debt Update Prices Send By Email Email History Documents" at bounding box center [810, 188] width 11 height 11
click at [810, 189] on icon at bounding box center [809, 187] width 9 height 7
click at [769, 194] on link "Print" at bounding box center [769, 193] width 70 height 11
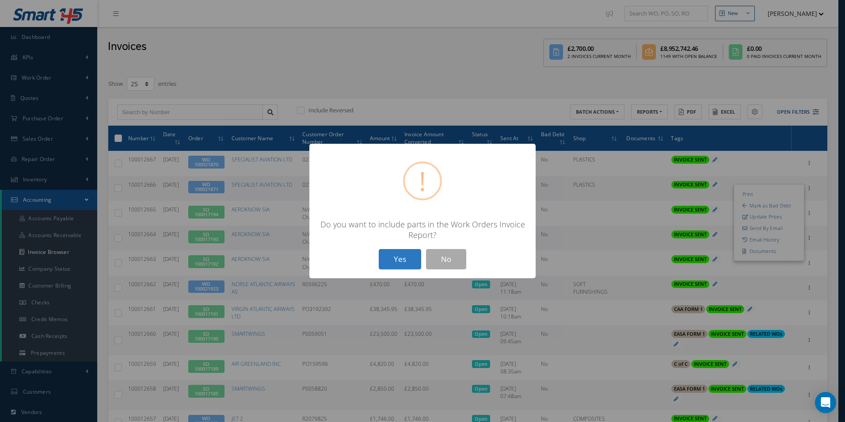
click at [401, 261] on button "Yes" at bounding box center [400, 259] width 42 height 21
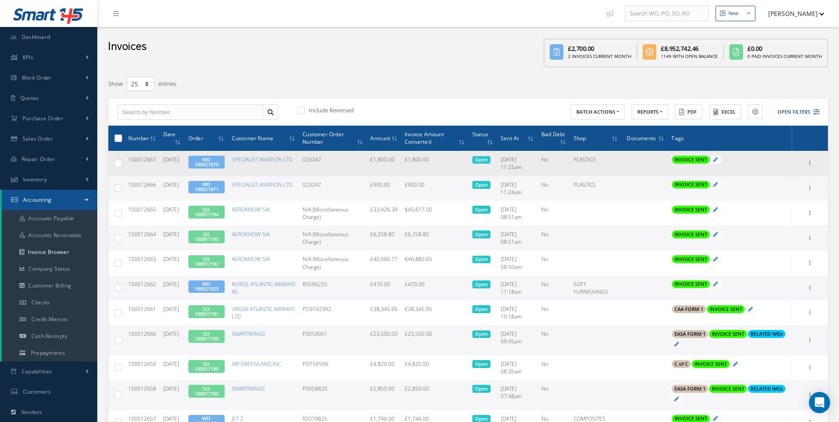
click at [815, 162] on td "Print Mark as Bad Debt Update Prices Send By Email Email History Documents" at bounding box center [810, 163] width 36 height 25
click at [812, 163] on icon at bounding box center [809, 162] width 9 height 7
click at [765, 169] on link "Print" at bounding box center [769, 168] width 70 height 11
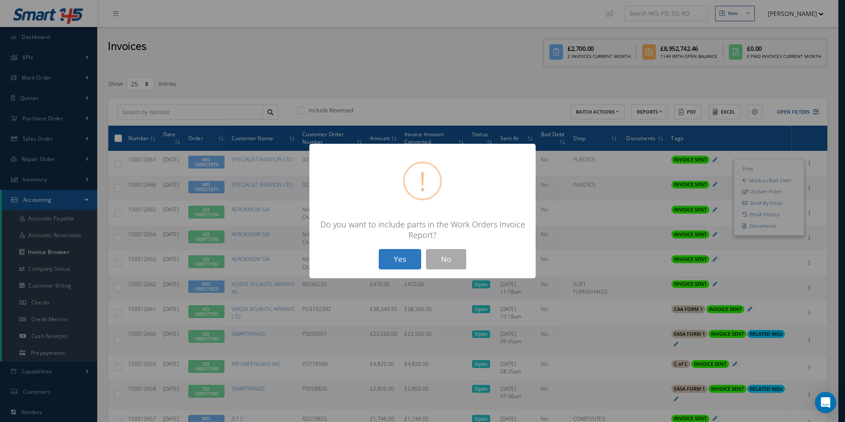
click at [397, 260] on button "Yes" at bounding box center [400, 259] width 42 height 21
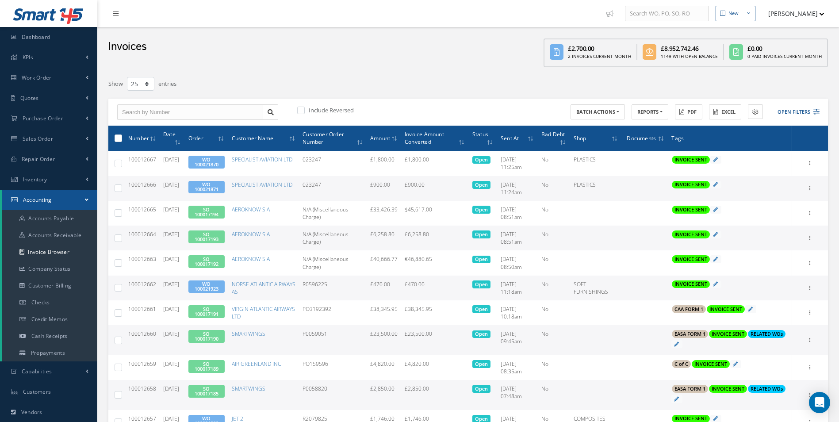
click at [212, 190] on link "WO 100021871" at bounding box center [207, 186] width 24 height 11
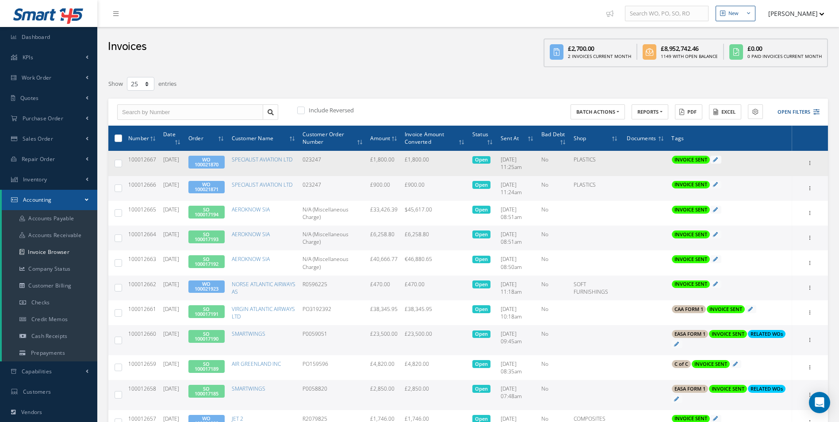
click at [217, 161] on link "WO 100021870" at bounding box center [207, 161] width 24 height 11
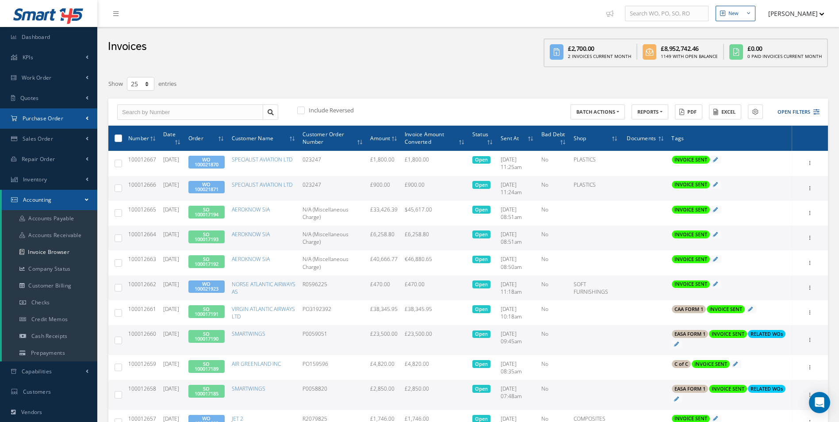
click at [59, 110] on link "Purchase Order" at bounding box center [48, 118] width 97 height 20
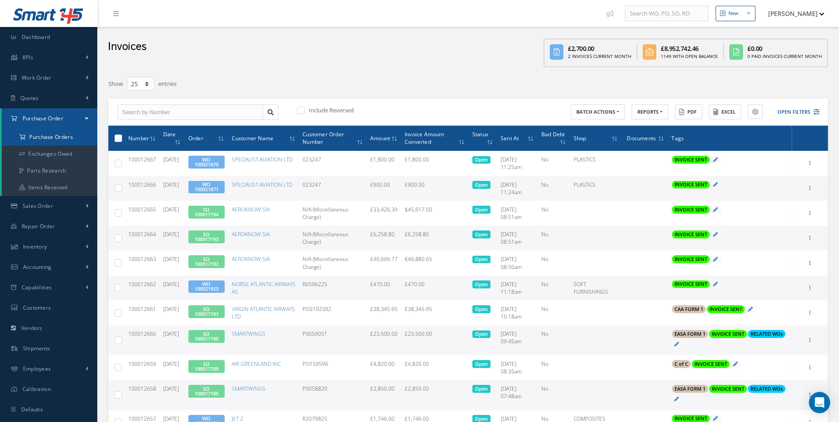
click at [59, 133] on a=1&status_id=2&status_id=3&status_id=5&collapsedFilters"] "Purchase Orders" at bounding box center [49, 137] width 95 height 17
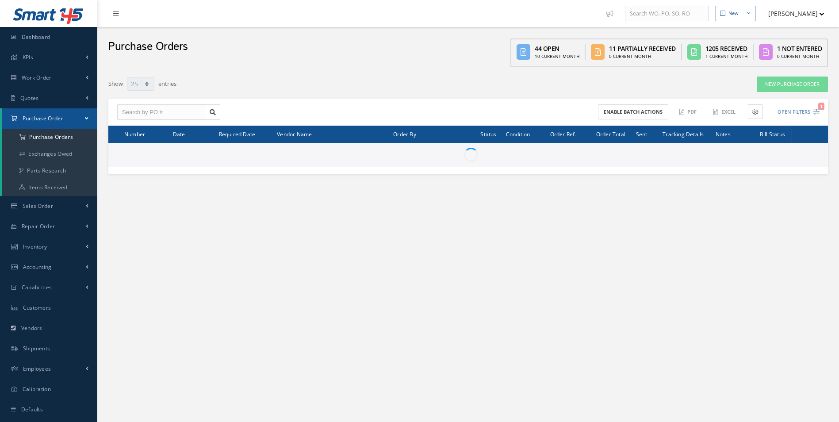
select select "25"
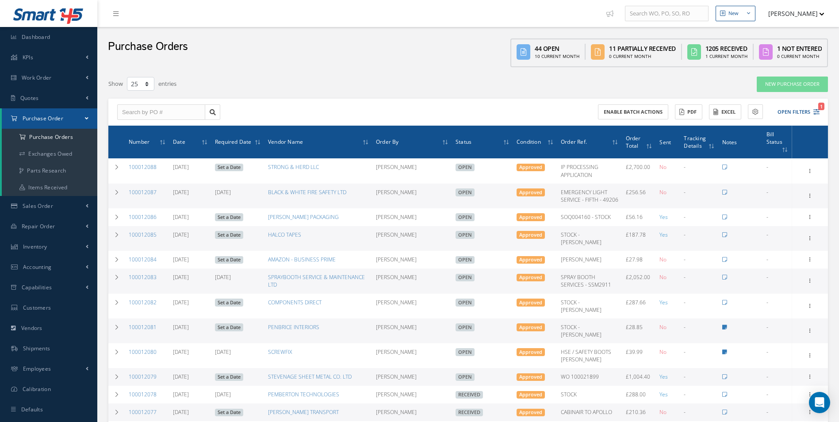
click at [153, 123] on div "Enable batch actions ACTIONS Receive Payments None No elements found. List is e…" at bounding box center [467, 112] width 719 height 27
click at [158, 117] on input "text" at bounding box center [161, 112] width 88 height 16
paste input "100012082"
type input "100012082"
